Goal: Task Accomplishment & Management: Use online tool/utility

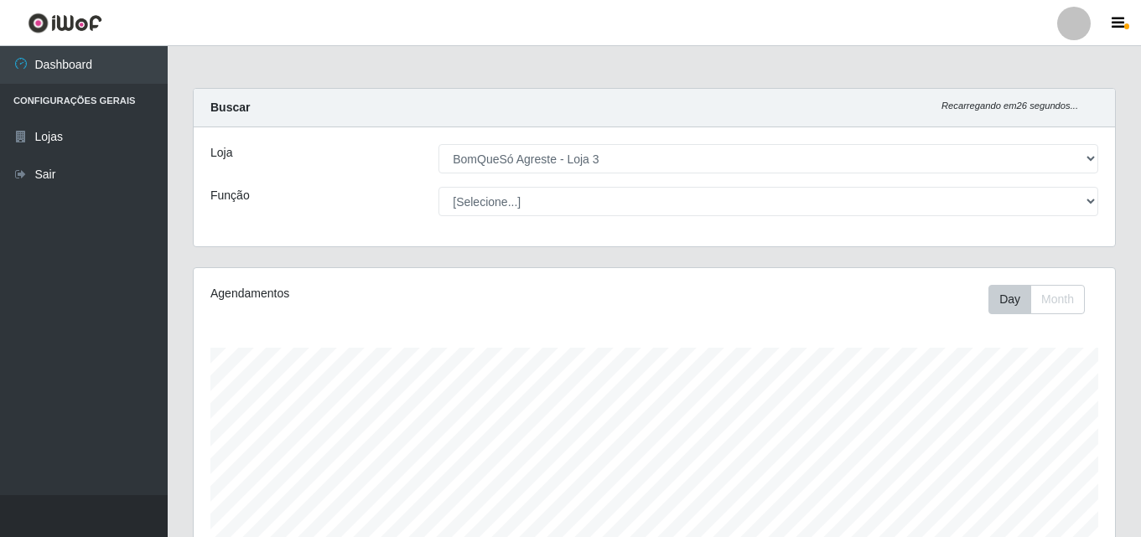
select select "215"
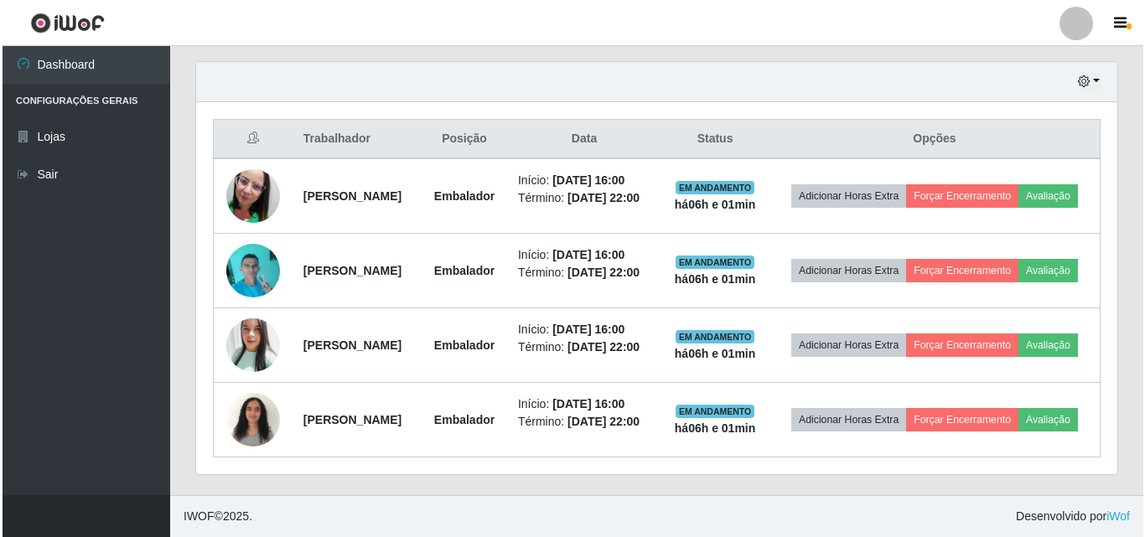
scroll to position [348, 921]
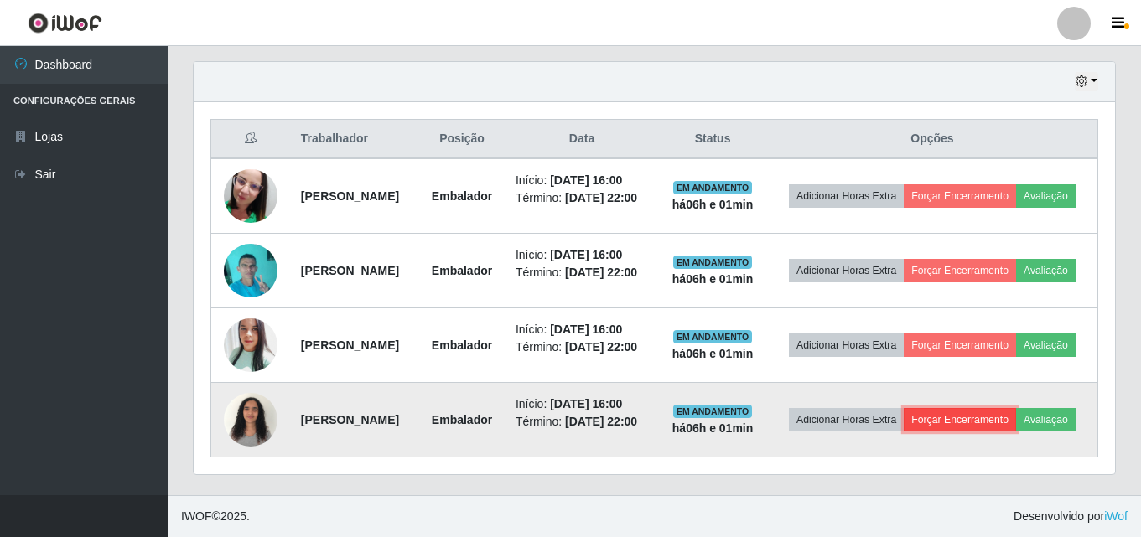
click at [977, 408] on button "Forçar Encerramento" at bounding box center [959, 419] width 112 height 23
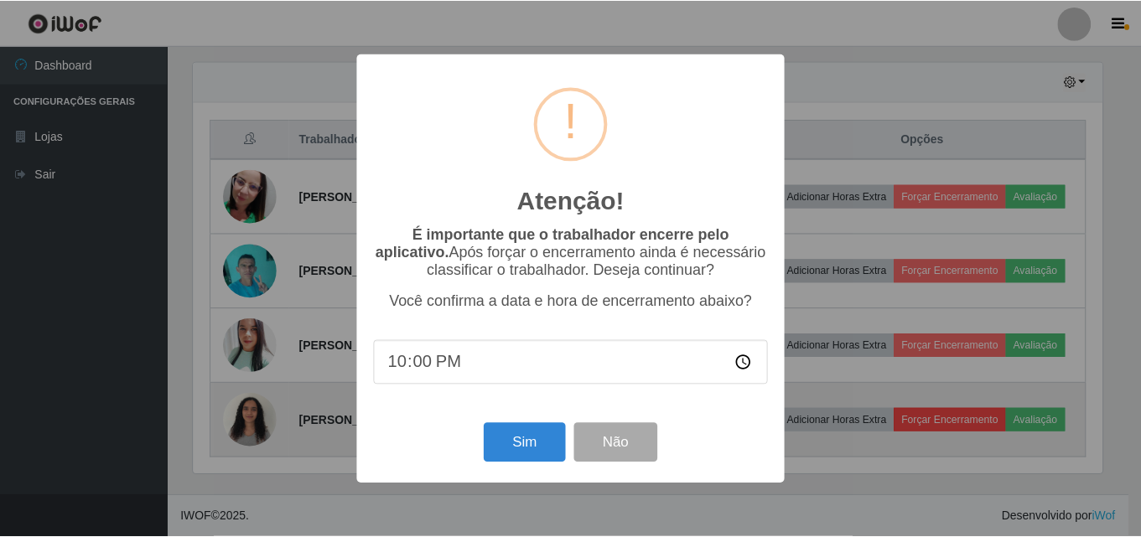
scroll to position [348, 913]
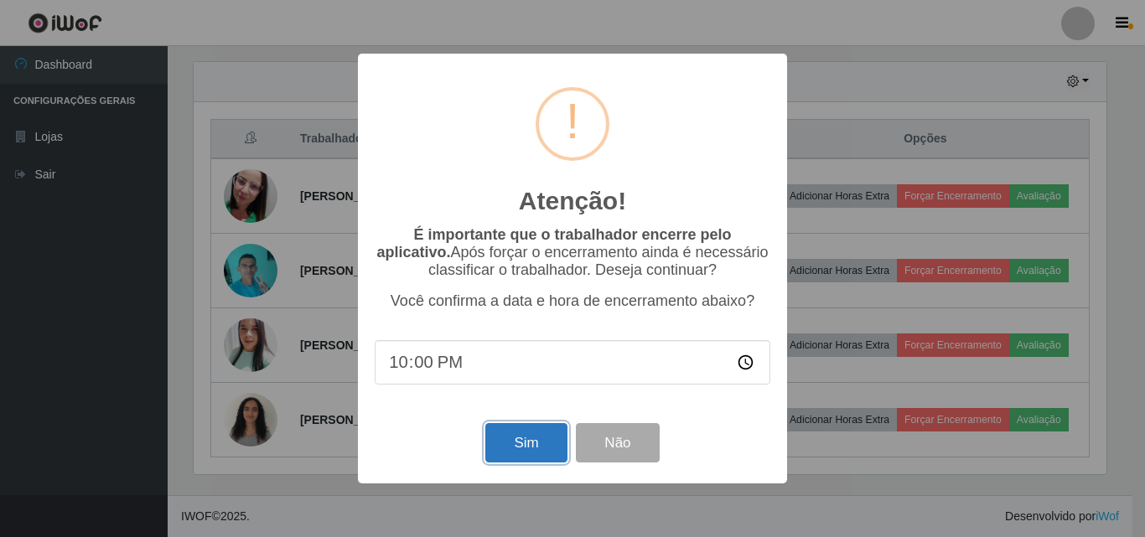
click at [542, 450] on button "Sim" at bounding box center [525, 442] width 81 height 39
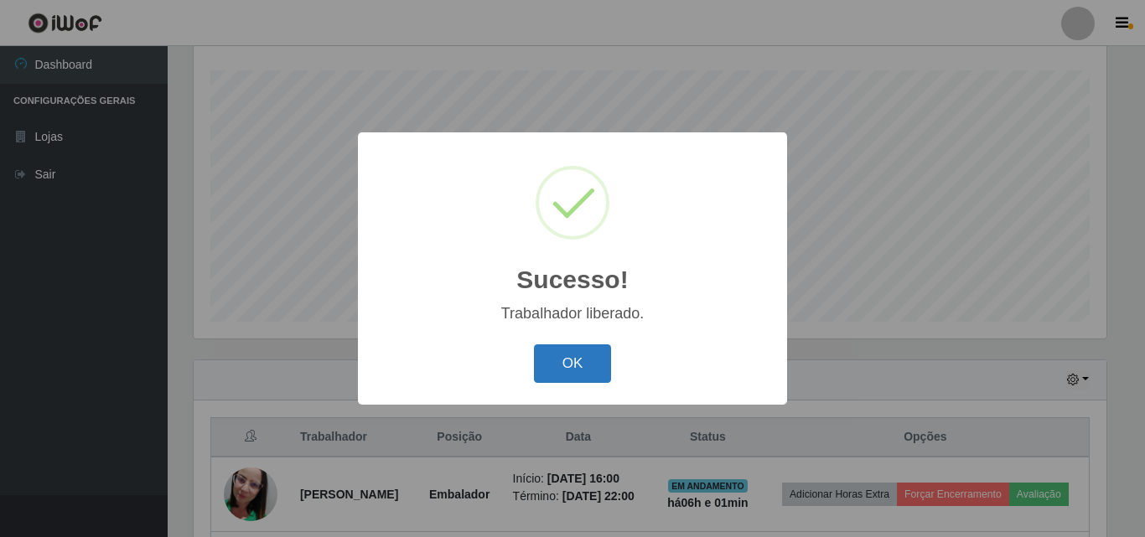
click at [562, 360] on button "OK" at bounding box center [573, 363] width 78 height 39
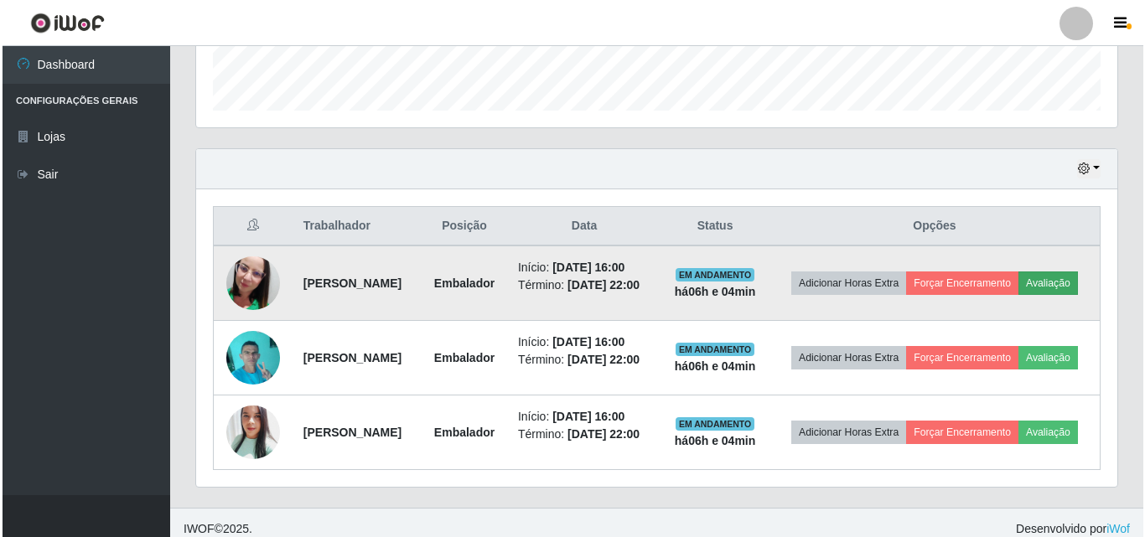
scroll to position [529, 0]
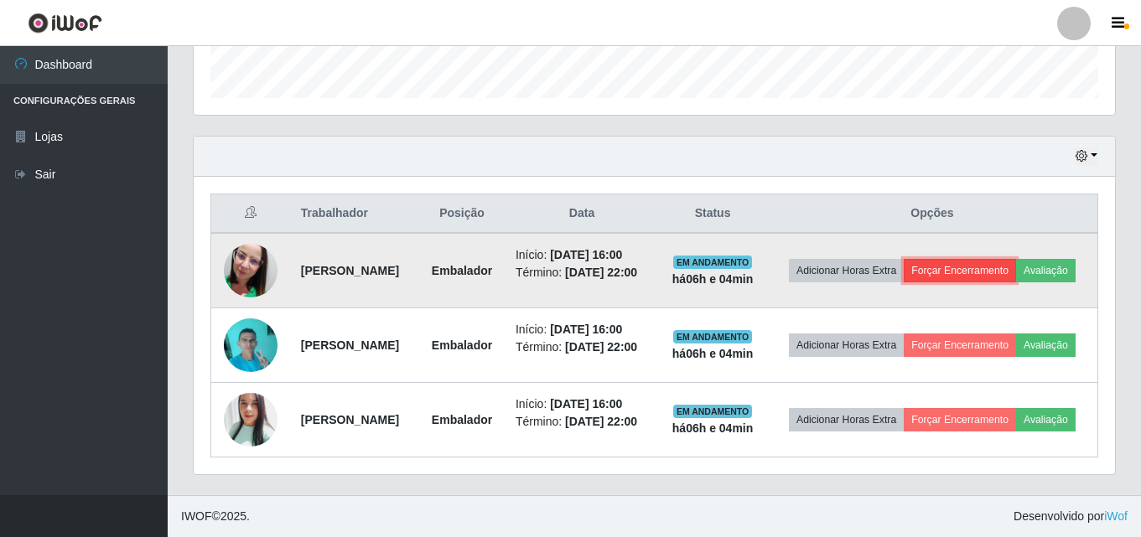
click at [1013, 259] on button "Forçar Encerramento" at bounding box center [959, 270] width 112 height 23
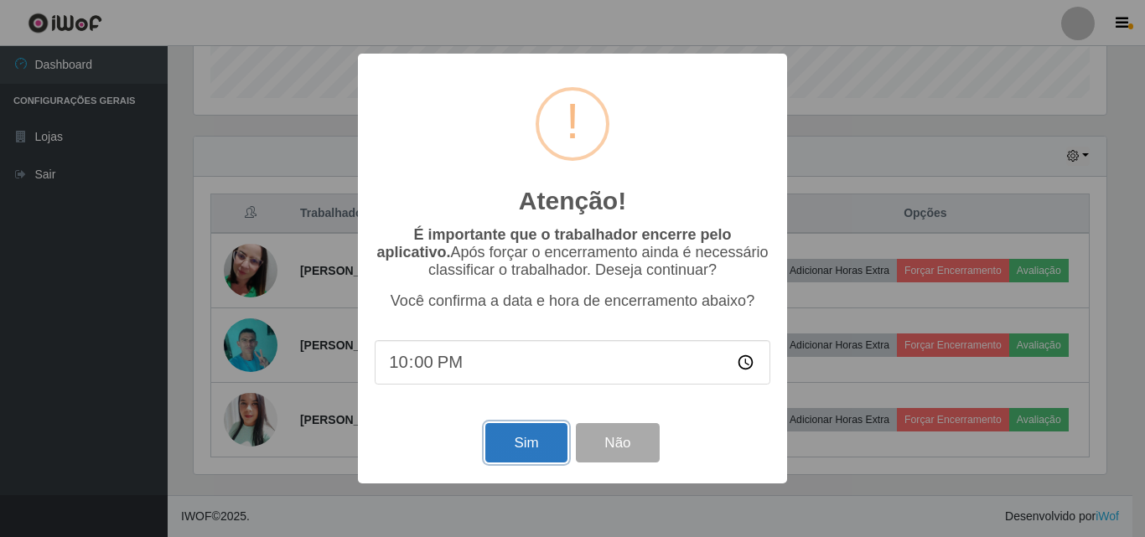
click at [557, 441] on button "Sim" at bounding box center [525, 442] width 81 height 39
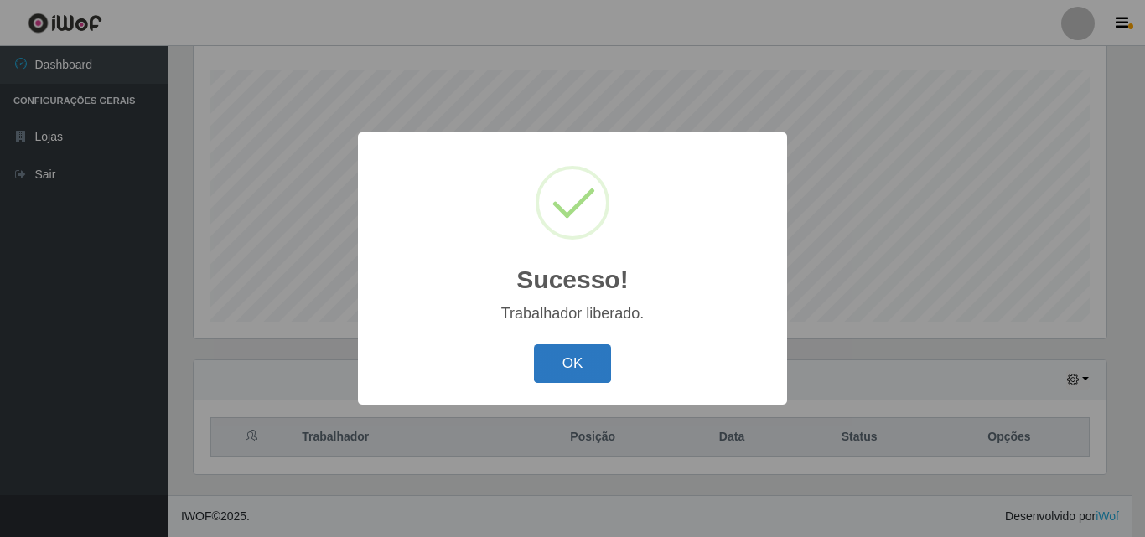
click at [588, 374] on button "OK" at bounding box center [573, 363] width 78 height 39
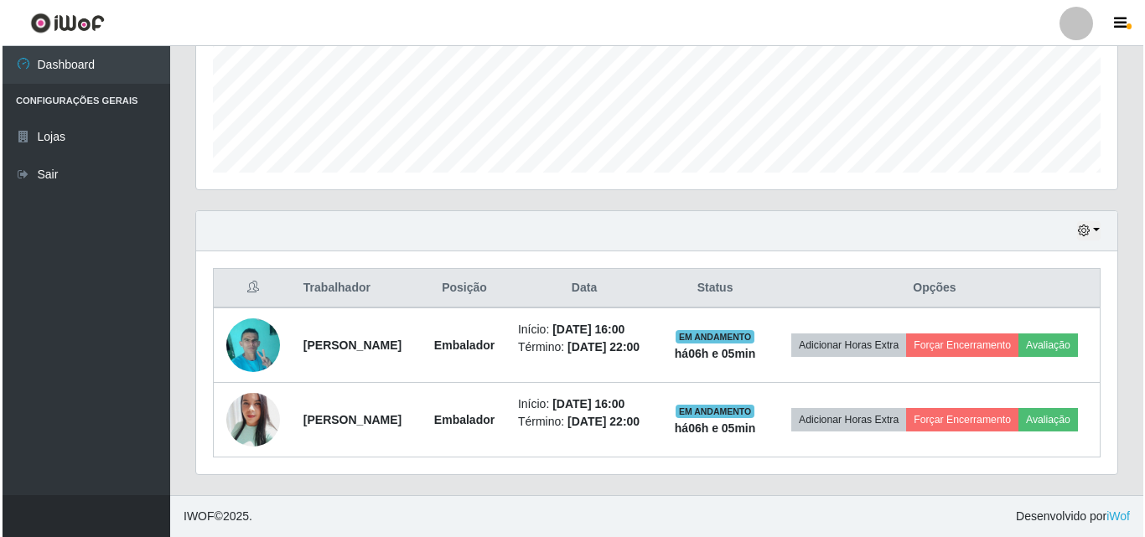
scroll to position [452, 0]
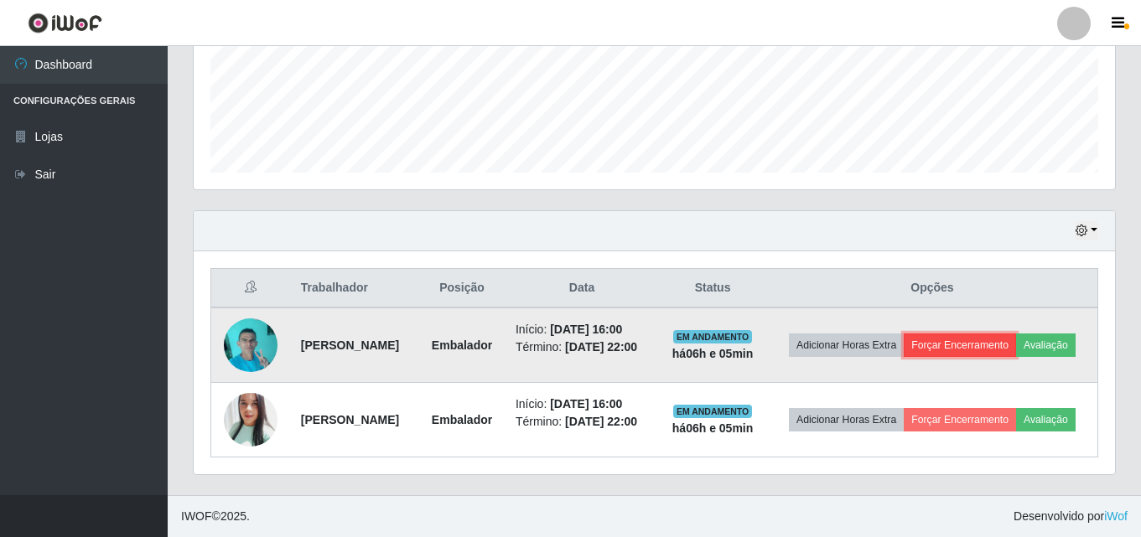
click at [999, 334] on button "Forçar Encerramento" at bounding box center [959, 345] width 112 height 23
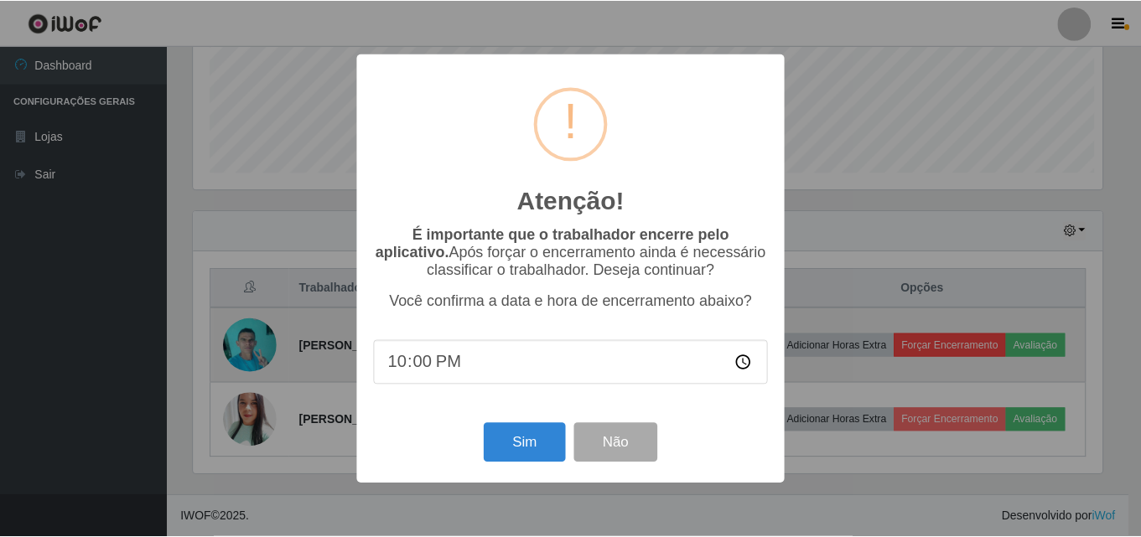
scroll to position [348, 913]
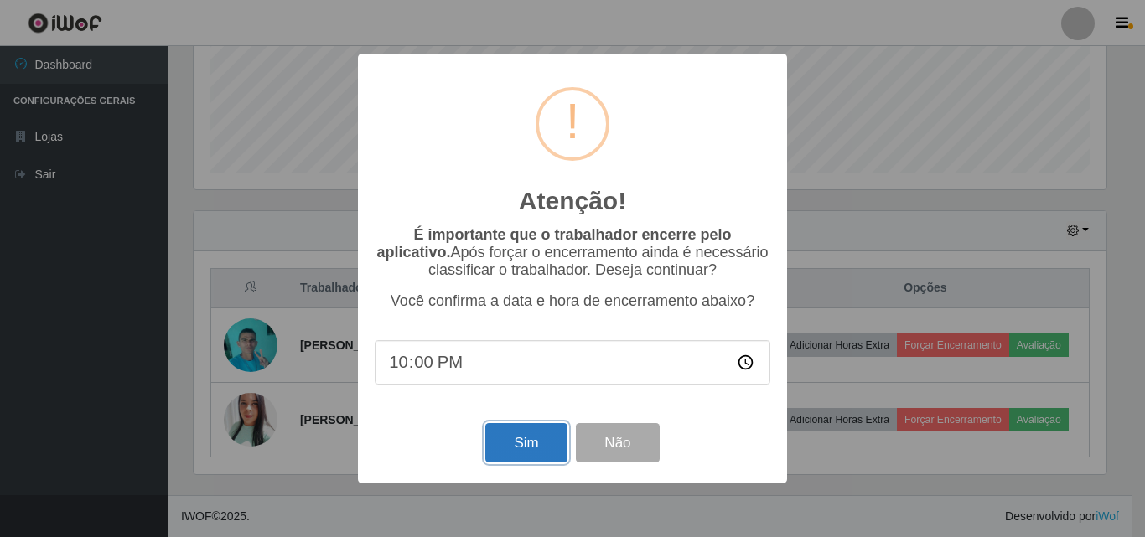
click at [515, 449] on button "Sim" at bounding box center [525, 442] width 81 height 39
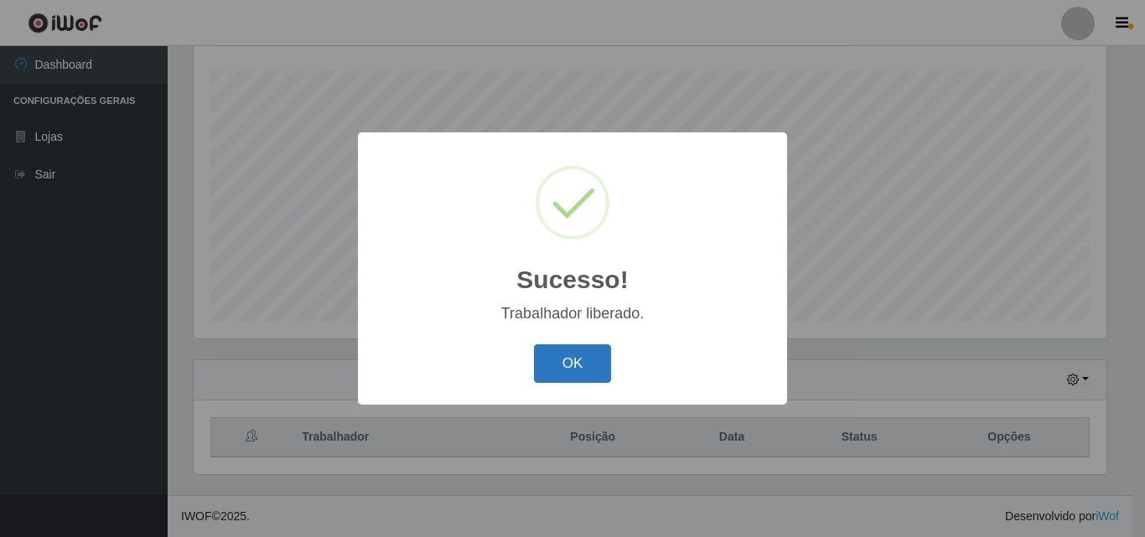
click at [563, 375] on button "OK" at bounding box center [573, 363] width 78 height 39
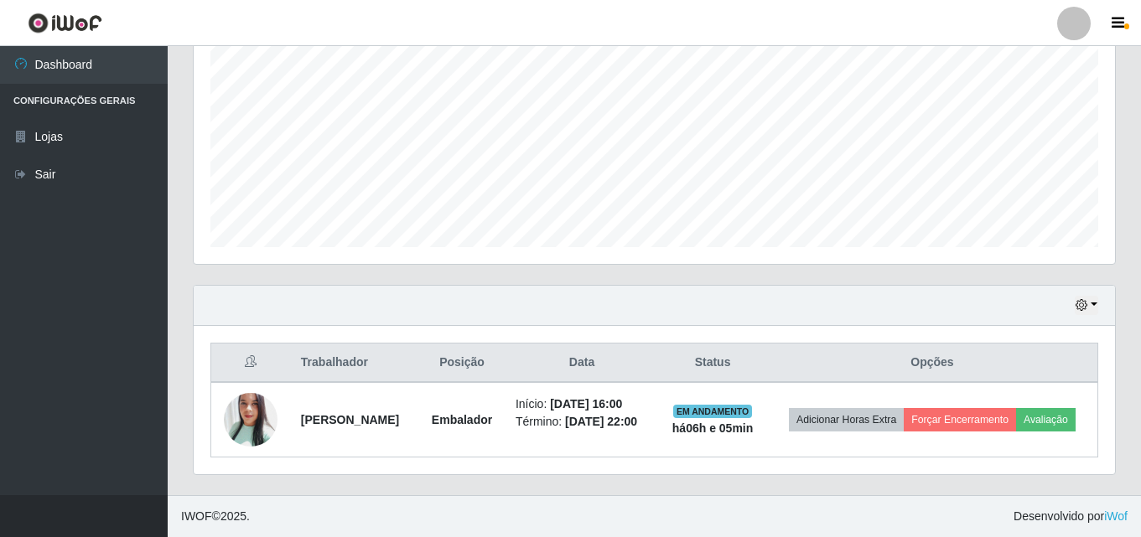
scroll to position [365, 0]
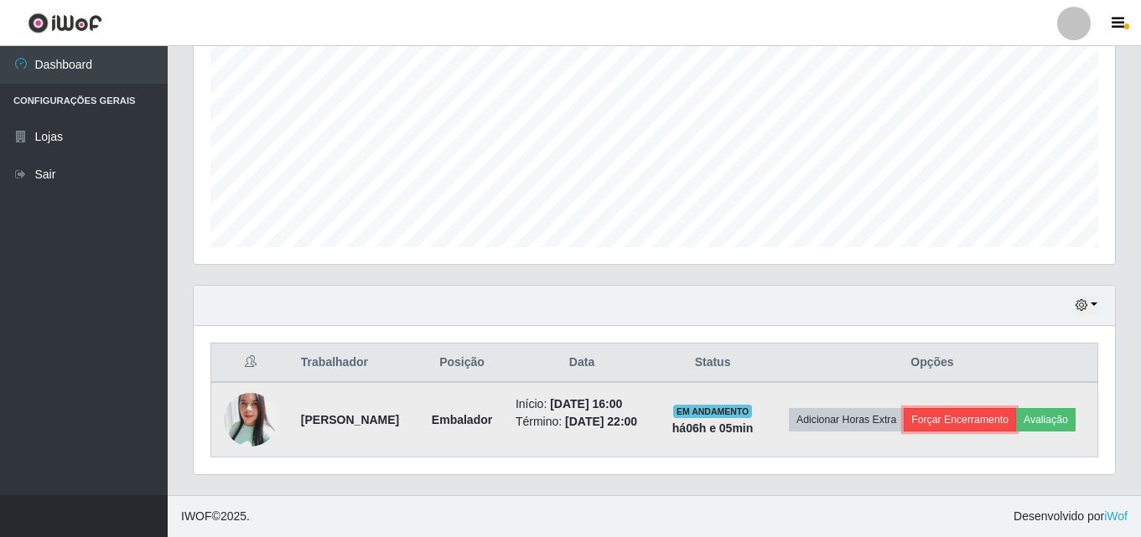
click at [993, 409] on button "Forçar Encerramento" at bounding box center [959, 419] width 112 height 23
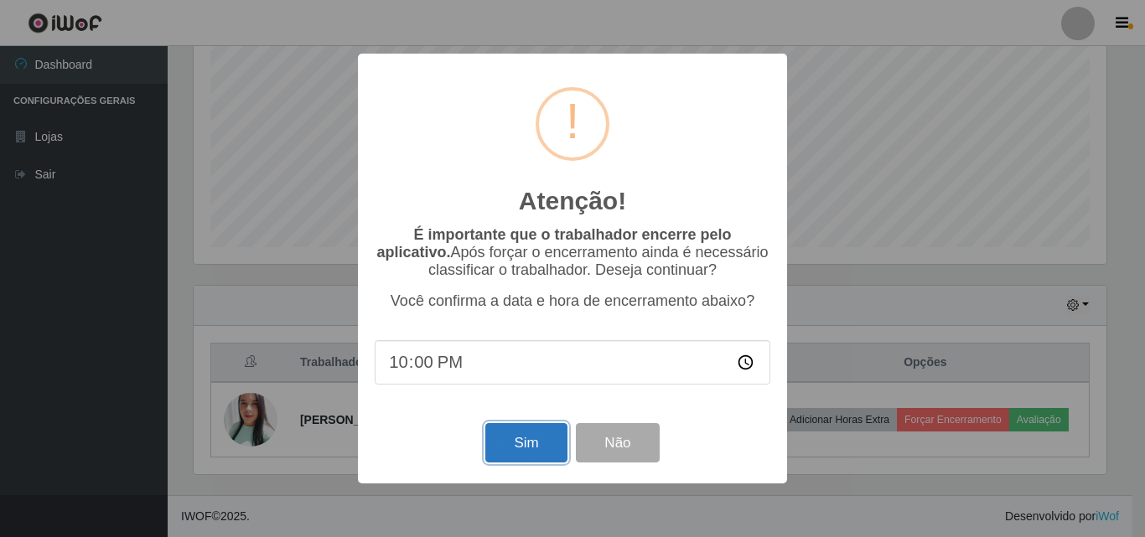
click at [517, 463] on button "Sim" at bounding box center [525, 442] width 81 height 39
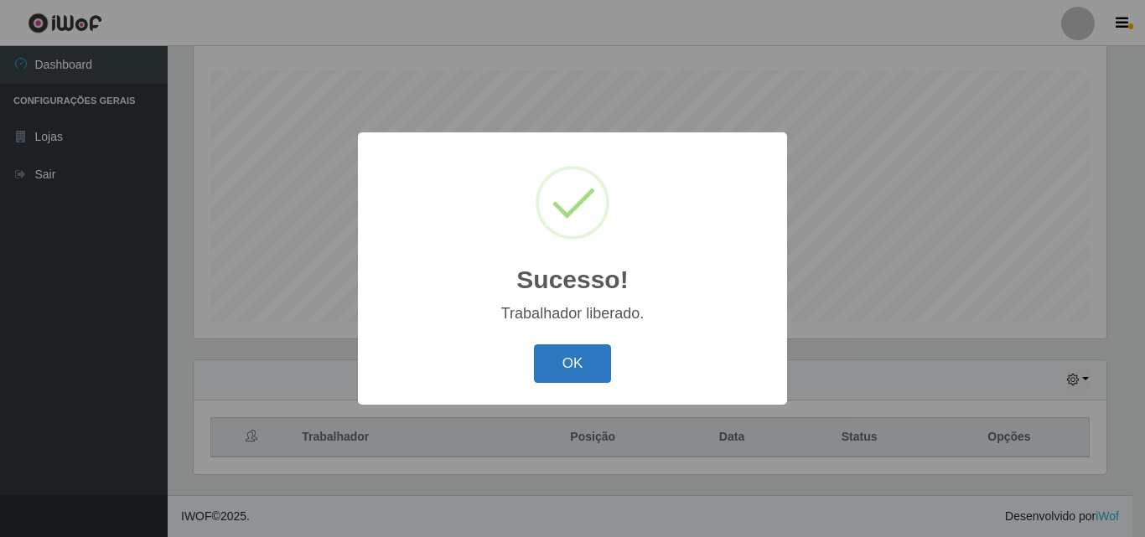
click at [583, 355] on button "OK" at bounding box center [573, 363] width 78 height 39
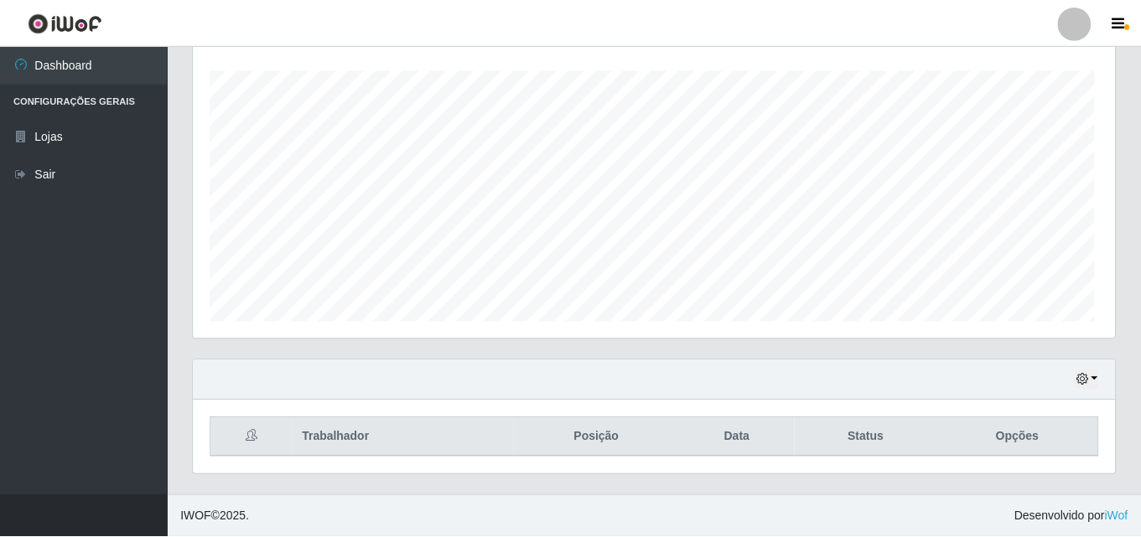
scroll to position [348, 921]
click at [1092, 380] on button "button" at bounding box center [1085, 379] width 23 height 19
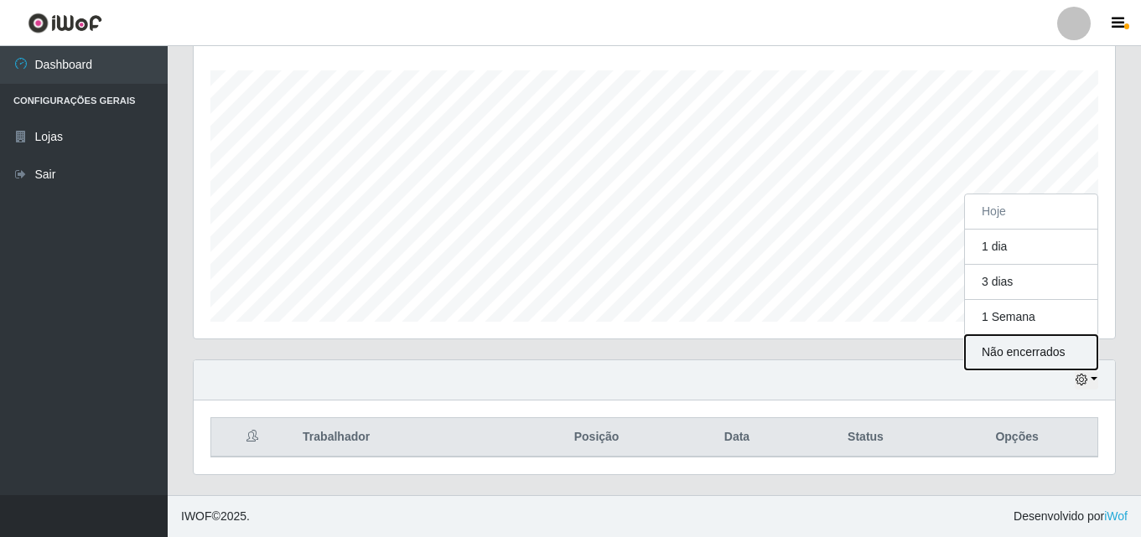
click at [1005, 351] on button "Não encerrados" at bounding box center [1031, 352] width 132 height 34
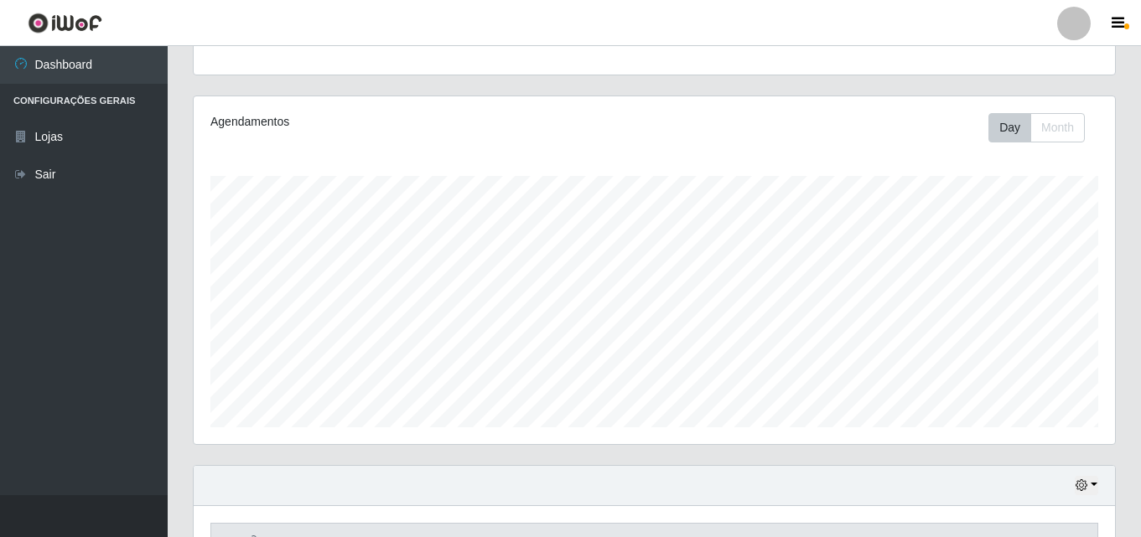
scroll to position [277, 0]
